Goal: Entertainment & Leisure: Consume media (video, audio)

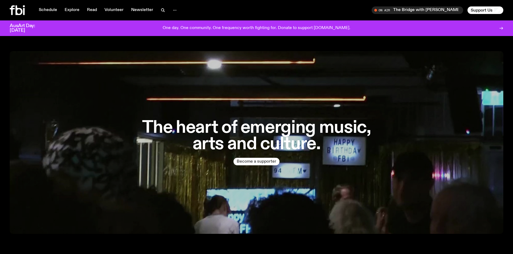
click at [248, 162] on button "Become a supporter" at bounding box center [256, 162] width 46 height 8
click at [42, 8] on link "Schedule" at bounding box center [48, 10] width 25 height 8
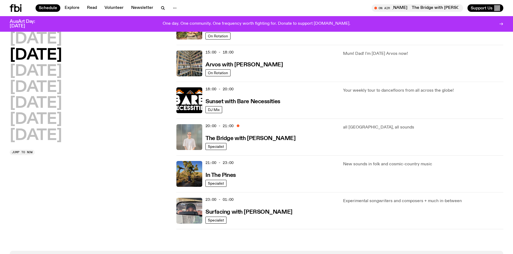
scroll to position [188, 0]
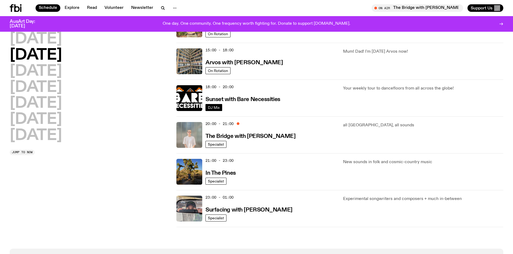
click at [215, 108] on span "DJ Mix" at bounding box center [214, 108] width 12 height 4
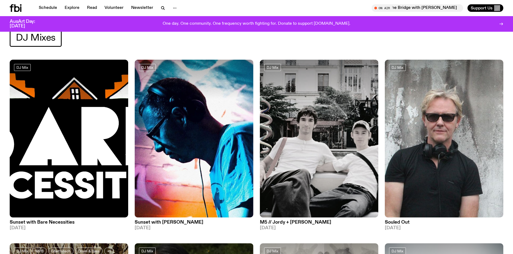
scroll to position [27, 0]
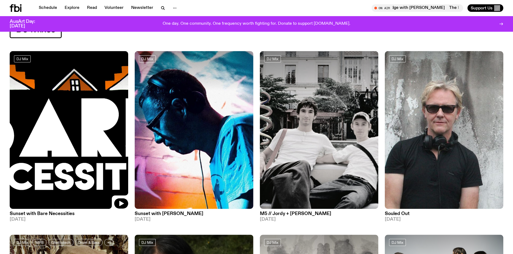
click at [80, 118] on img at bounding box center [69, 130] width 118 height 158
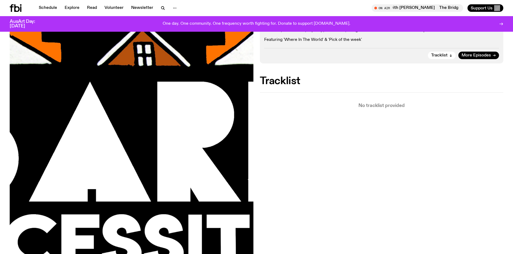
scroll to position [133, 0]
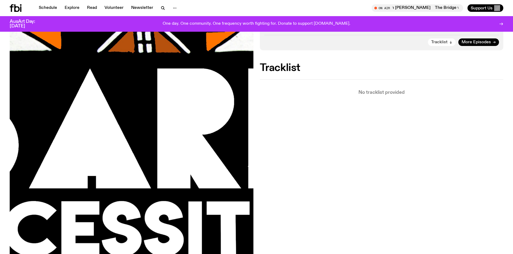
click at [442, 42] on span "Tracklist" at bounding box center [439, 42] width 16 height 4
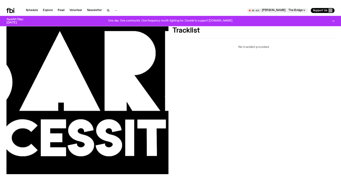
scroll to position [164, 0]
